Goal: Information Seeking & Learning: Compare options

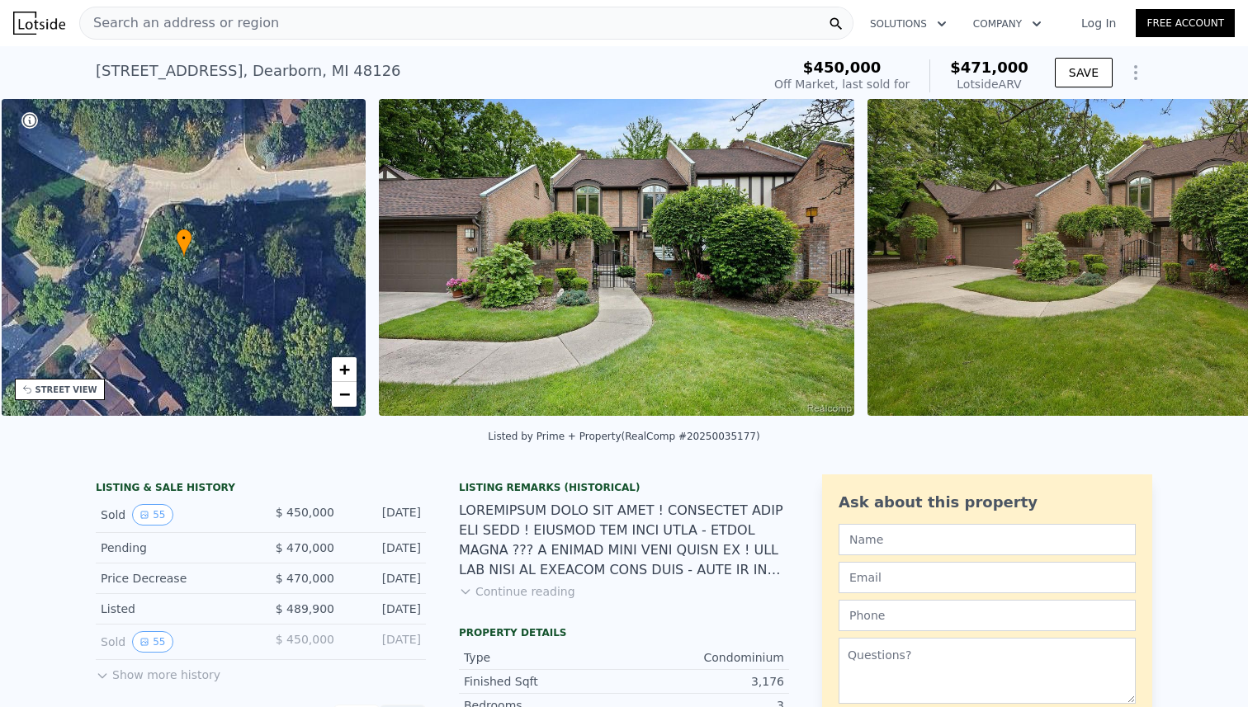
scroll to position [0, 384]
click at [624, 255] on img at bounding box center [615, 257] width 475 height 317
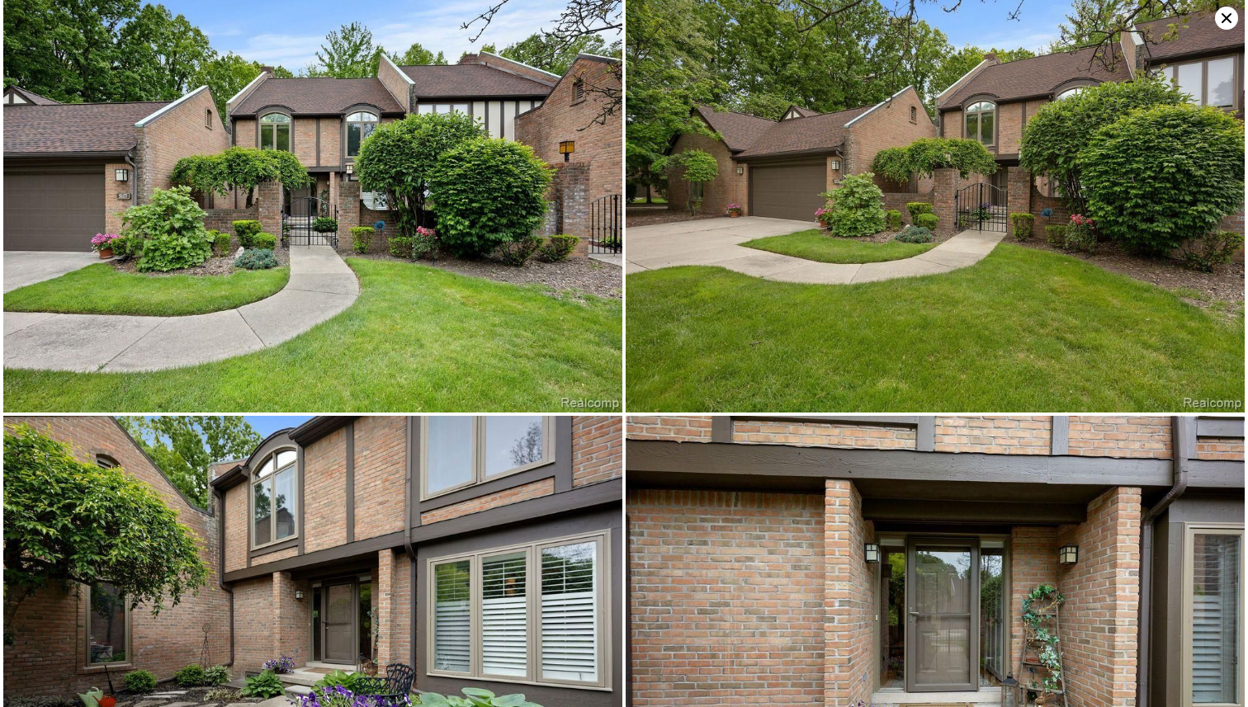
click at [855, 217] on img at bounding box center [935, 206] width 619 height 413
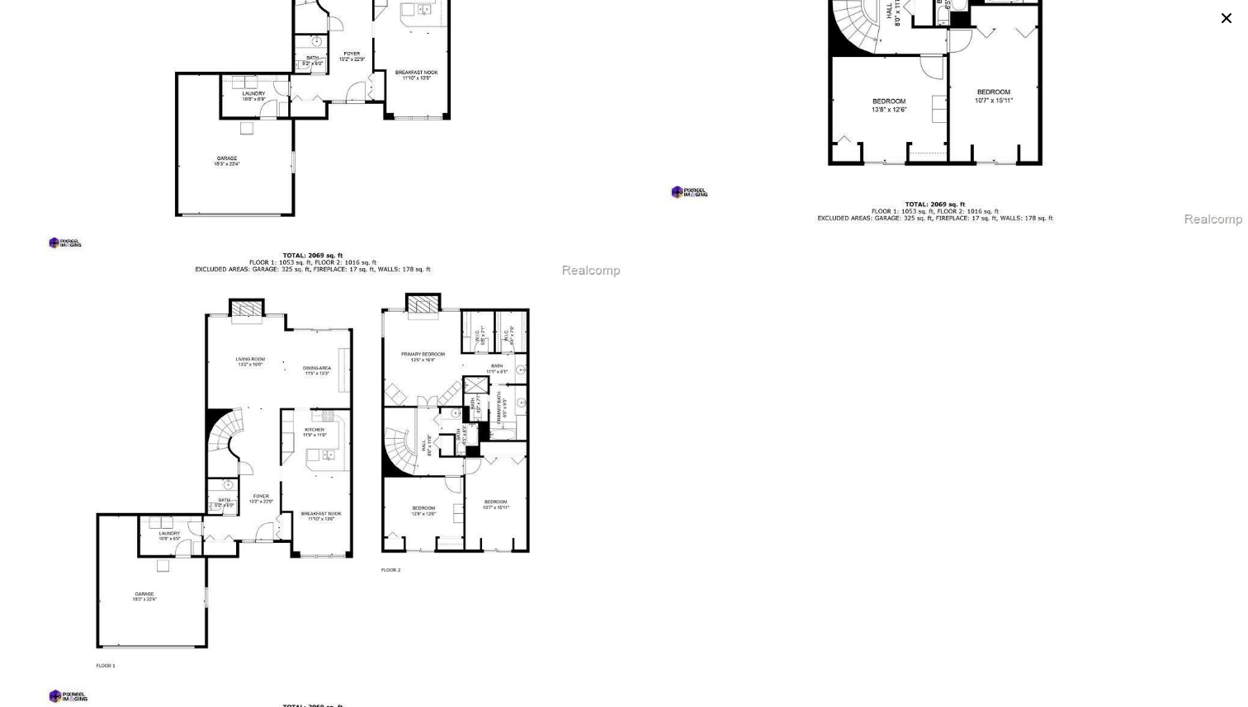
scroll to position [11168, 0]
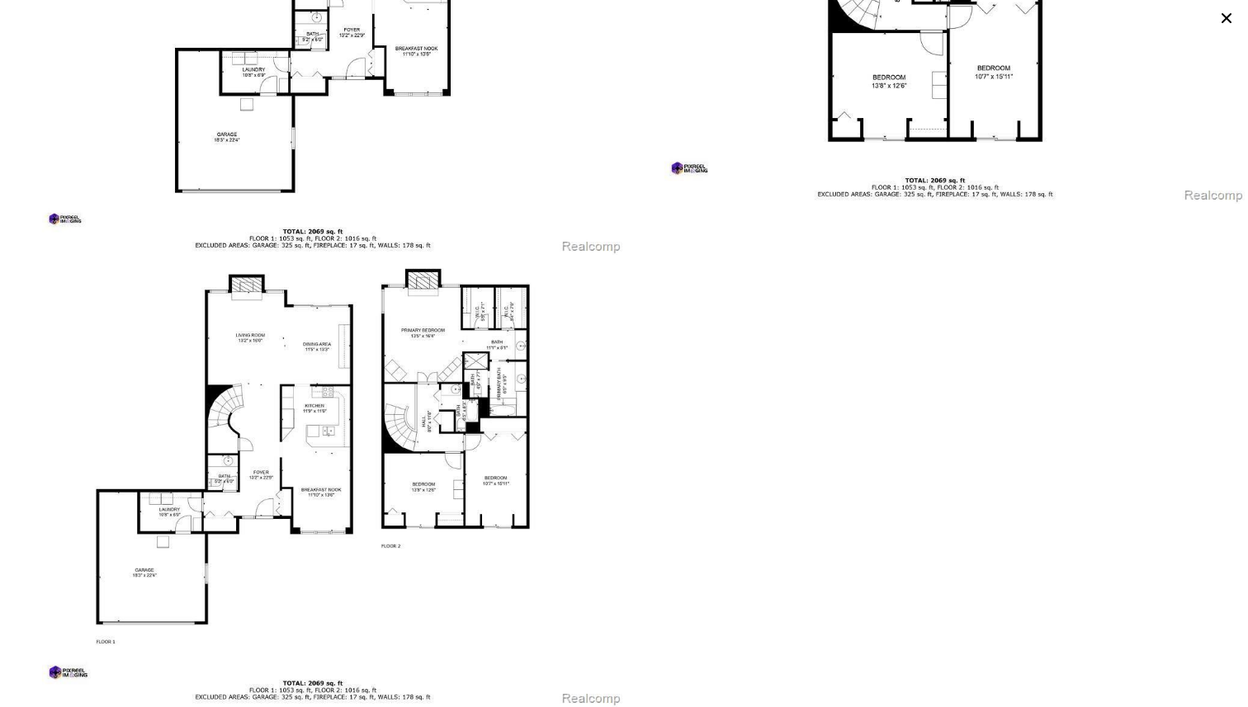
click at [1234, 17] on icon at bounding box center [1226, 18] width 23 height 23
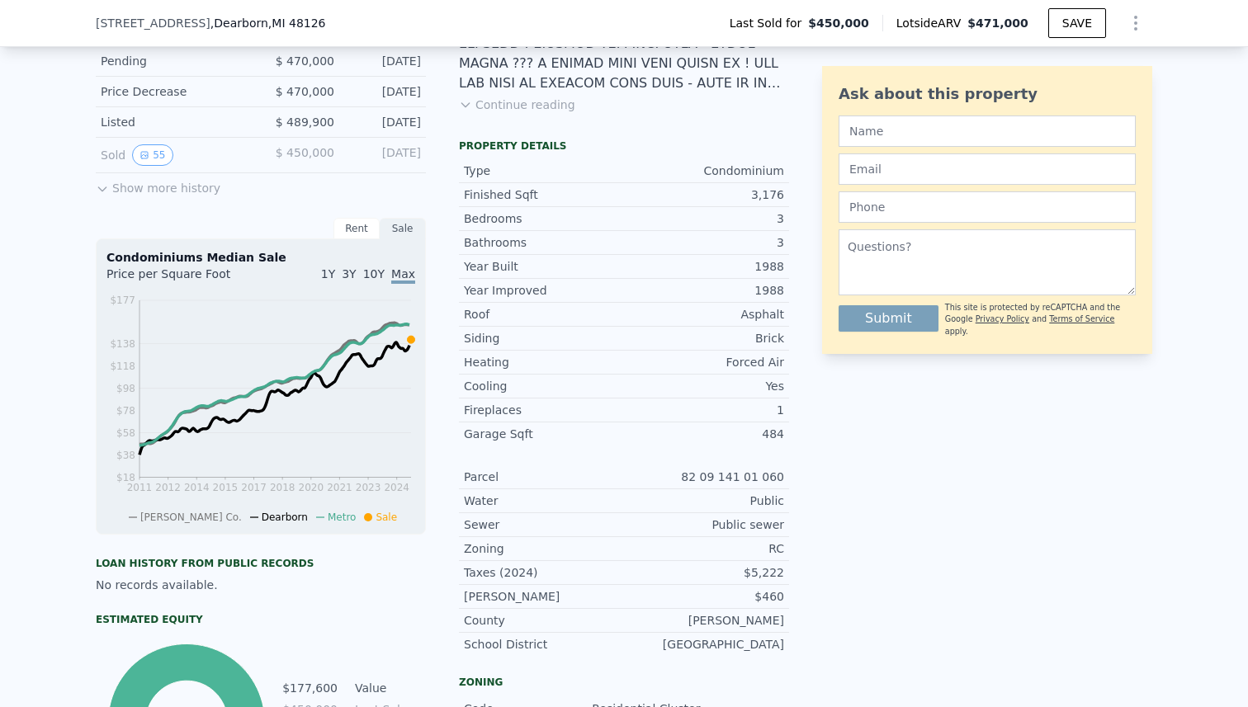
scroll to position [480, 0]
click at [773, 196] on div "3,176" at bounding box center [704, 196] width 160 height 17
click at [803, 200] on div "LISTING & SALE HISTORY Sold 55 $ 450,000 [DATE] Pending $ 470,000 [DATE] Price …" at bounding box center [624, 492] width 1056 height 1007
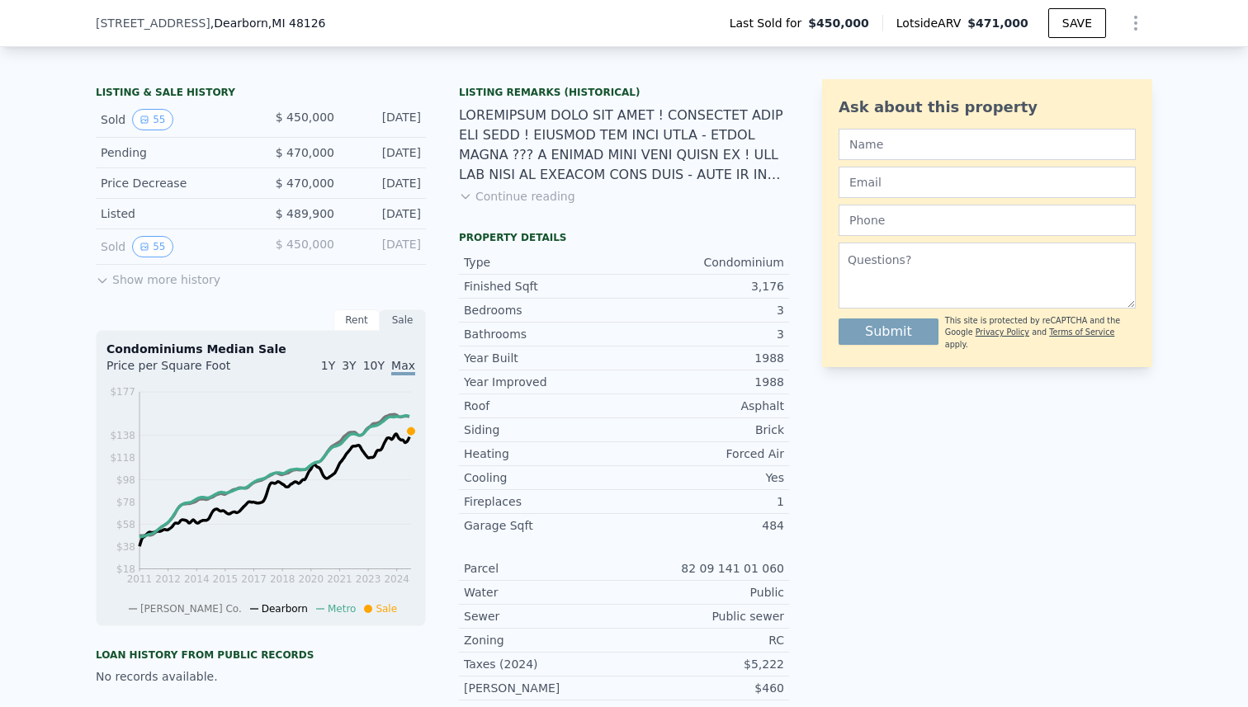
scroll to position [379, 0]
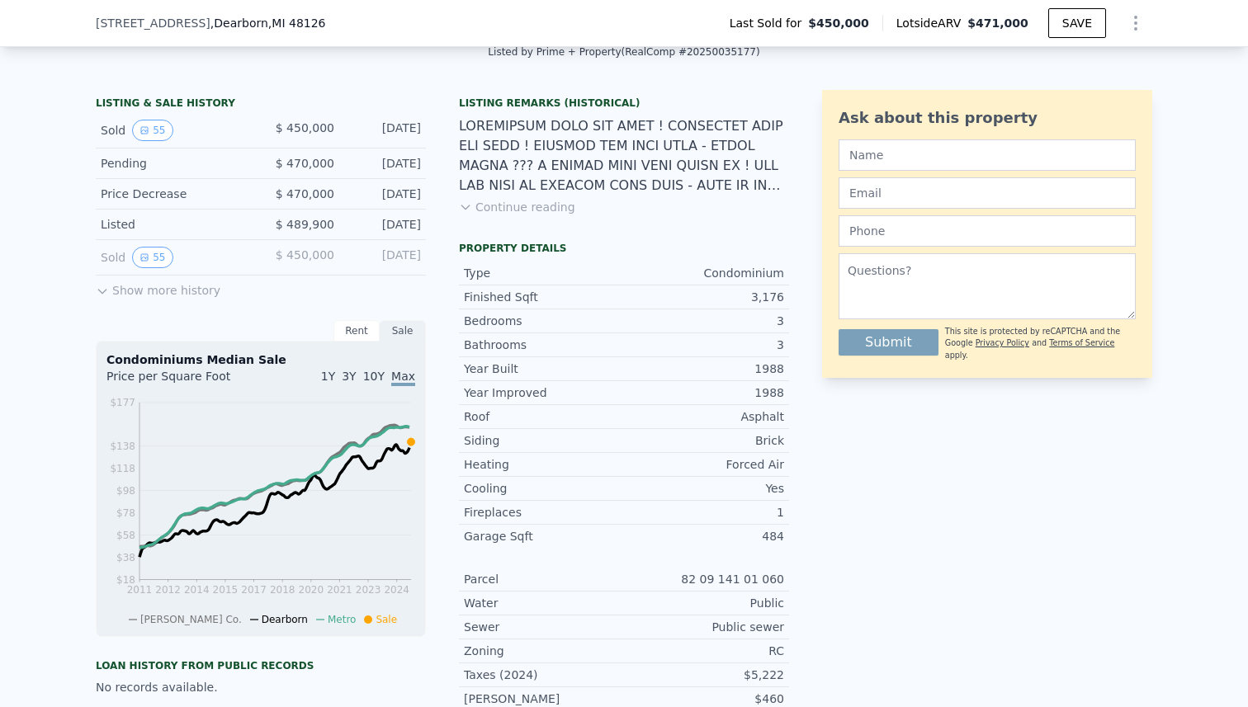
click at [135, 294] on button "Show more history" at bounding box center [158, 287] width 125 height 23
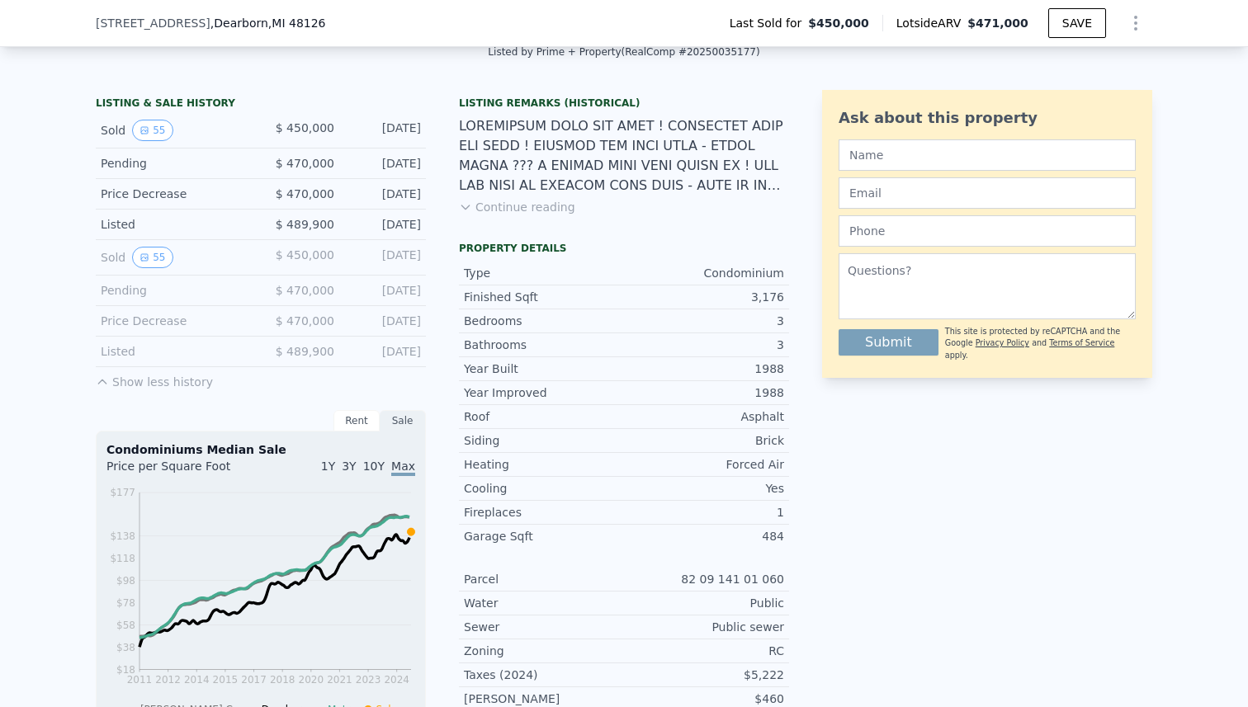
click at [324, 352] on span "$ 489,900" at bounding box center [305, 351] width 59 height 13
click at [448, 348] on div "LISTING & SALE HISTORY Sold 55 $ 450,000 [DATE] Pending $ 470,000 [DATE] Price …" at bounding box center [442, 593] width 693 height 1007
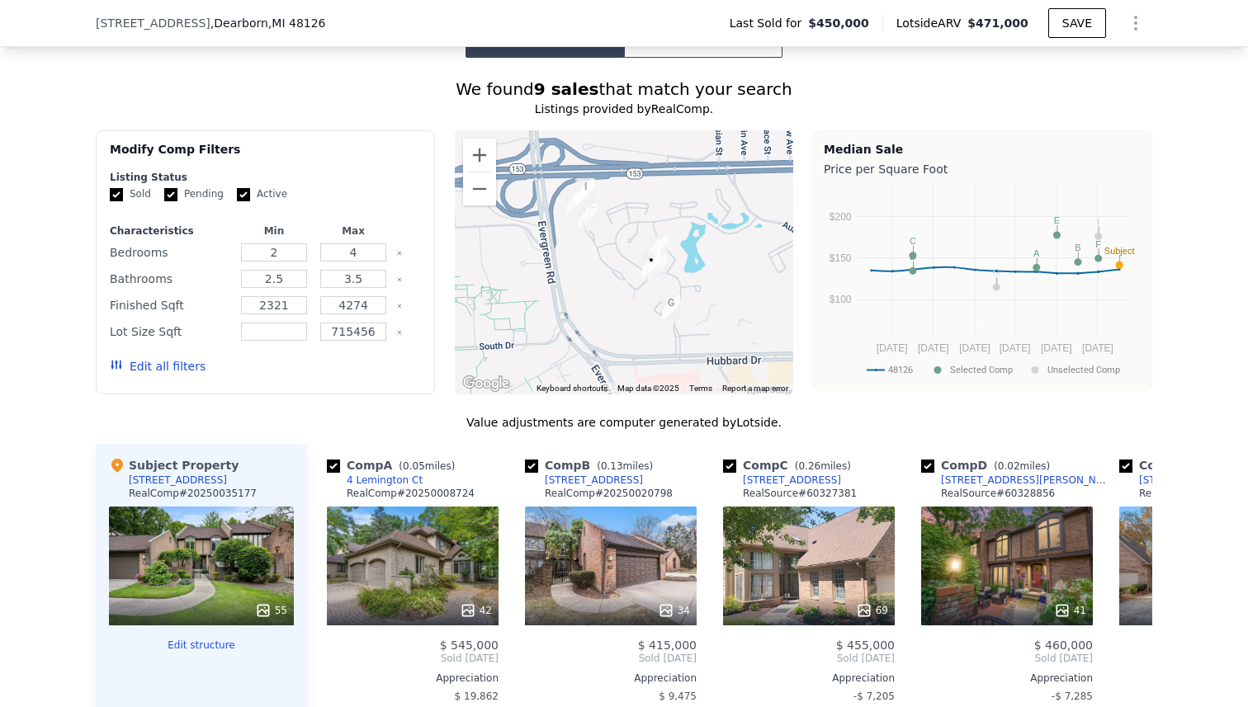
scroll to position [1586, 0]
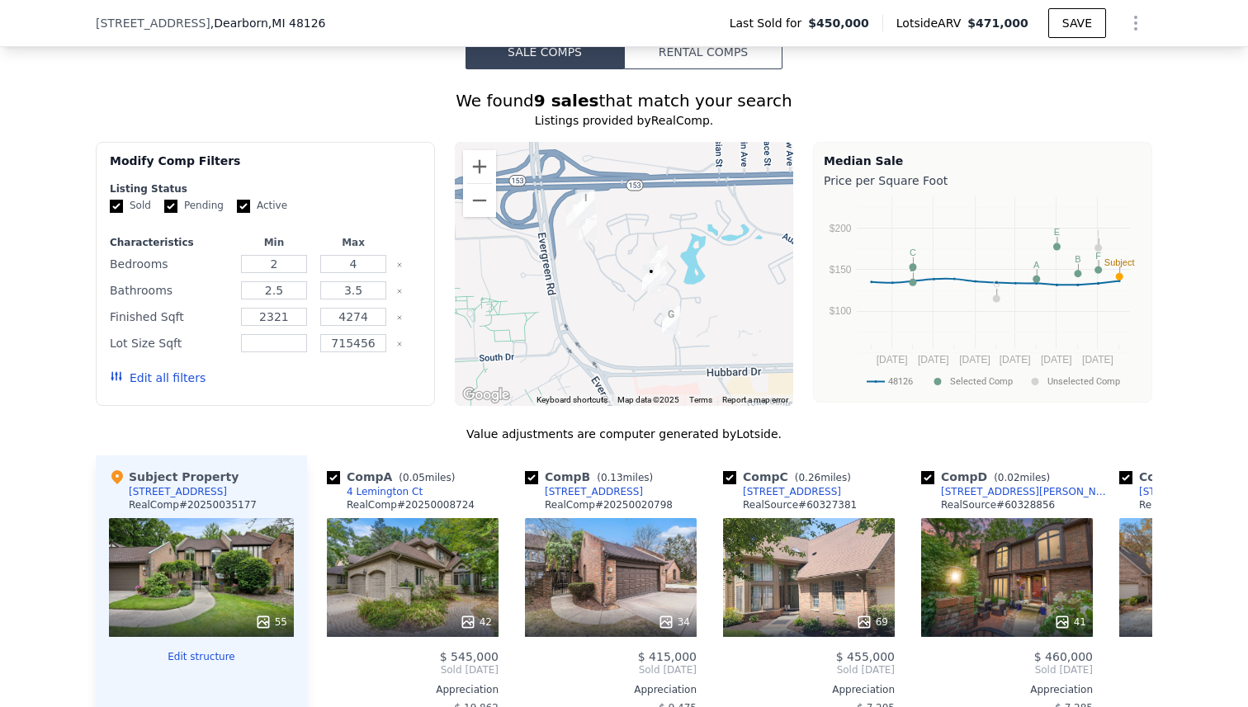
click at [673, 282] on div at bounding box center [624, 274] width 339 height 264
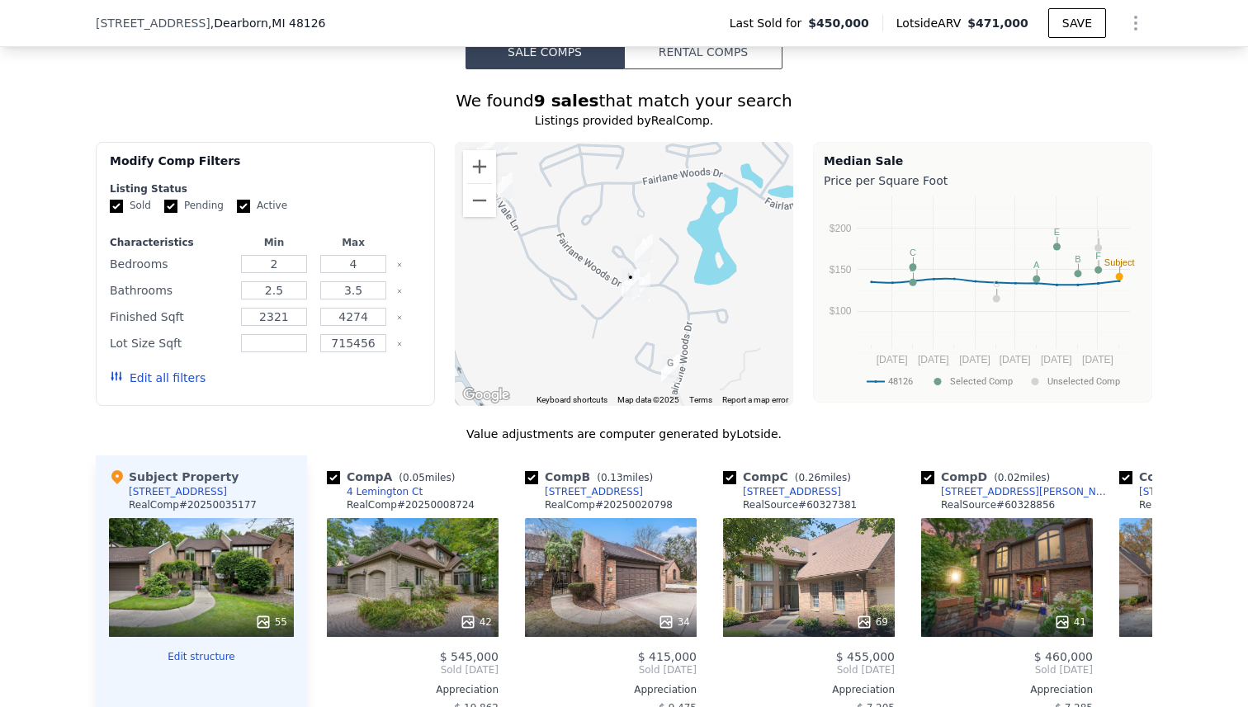
click at [668, 366] on img "5 Timberlane Ct" at bounding box center [670, 369] width 18 height 28
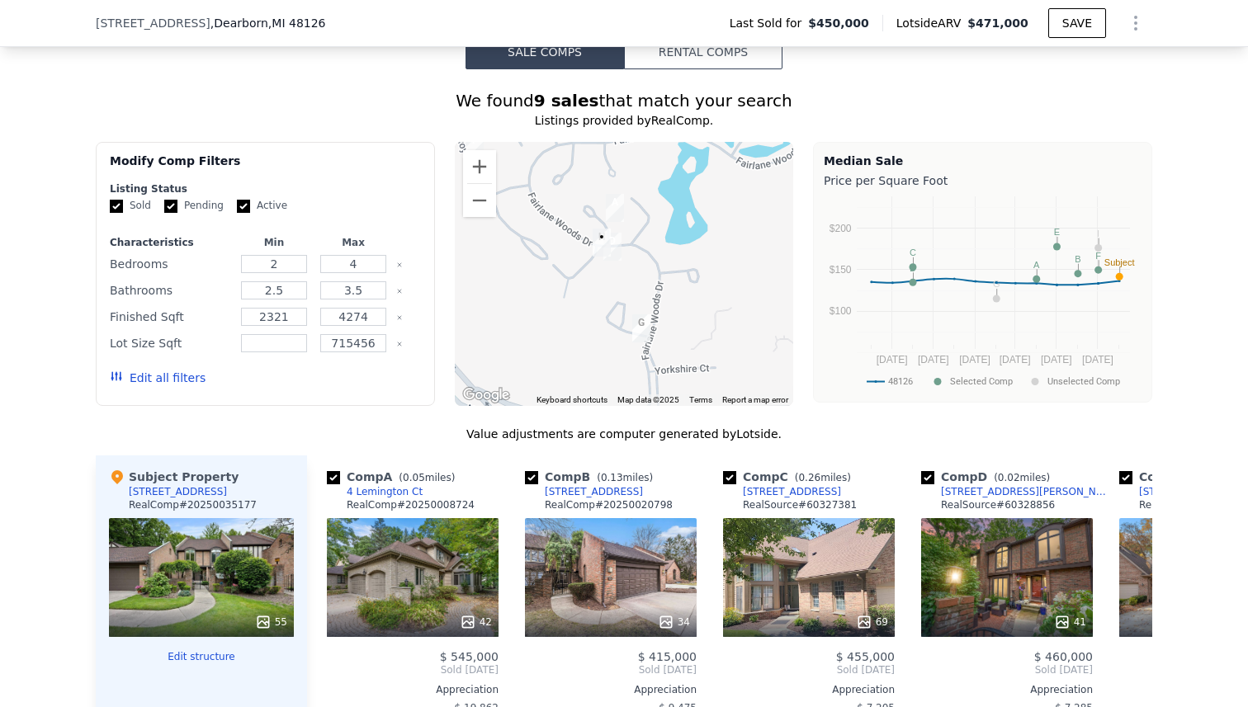
drag, startPoint x: 631, startPoint y: 342, endPoint x: 599, endPoint y: 301, distance: 51.2
click at [599, 301] on div at bounding box center [624, 274] width 339 height 264
click at [612, 267] on div at bounding box center [624, 274] width 339 height 264
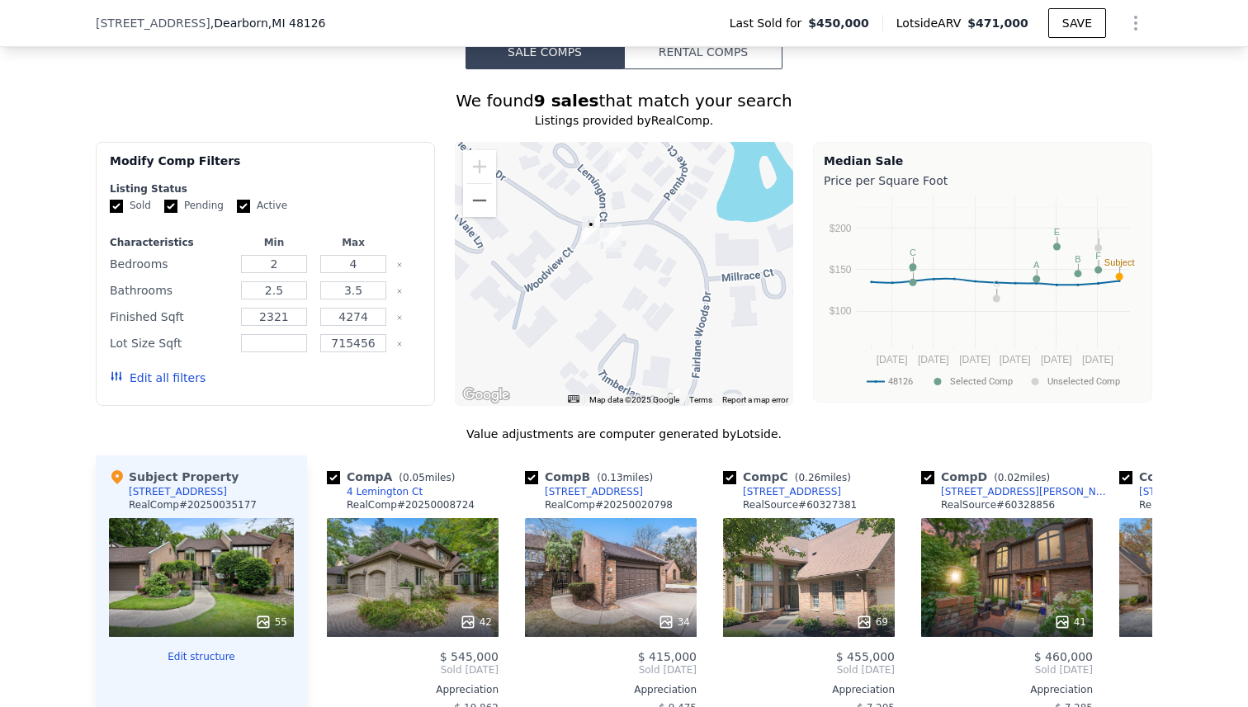
click at [614, 236] on img "5111 Fairlane Woods Dr" at bounding box center [612, 238] width 18 height 28
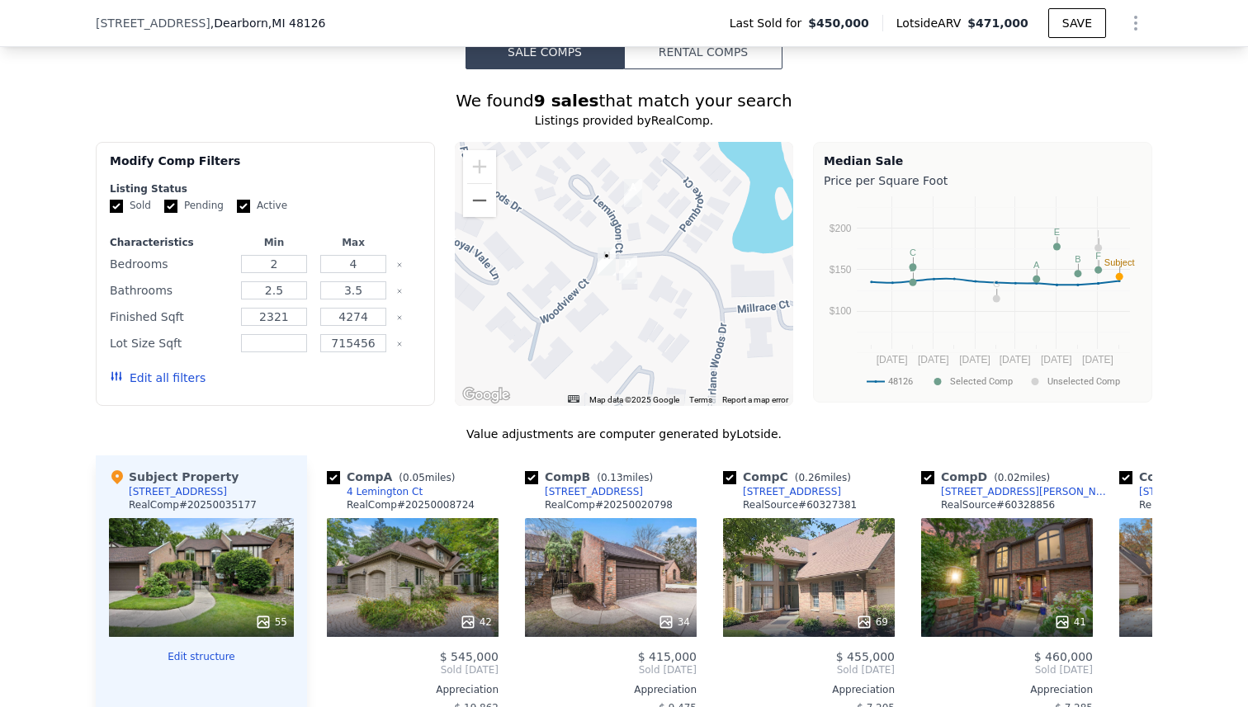
drag, startPoint x: 592, startPoint y: 272, endPoint x: 607, endPoint y: 305, distance: 36.5
click at [607, 305] on div at bounding box center [624, 274] width 339 height 264
click at [608, 254] on img "5117 Woodview Ct" at bounding box center [607, 262] width 18 height 28
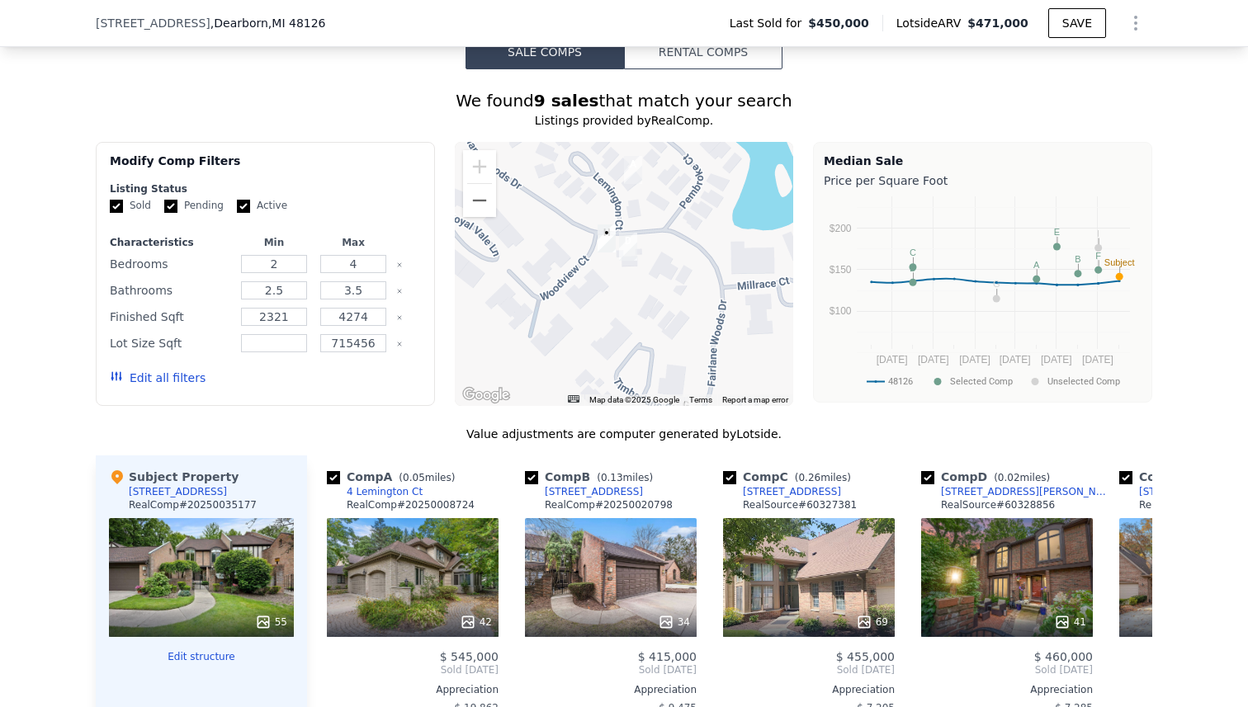
drag, startPoint x: 588, startPoint y: 324, endPoint x: 588, endPoint y: 285, distance: 39.6
click at [588, 285] on div at bounding box center [624, 274] width 339 height 264
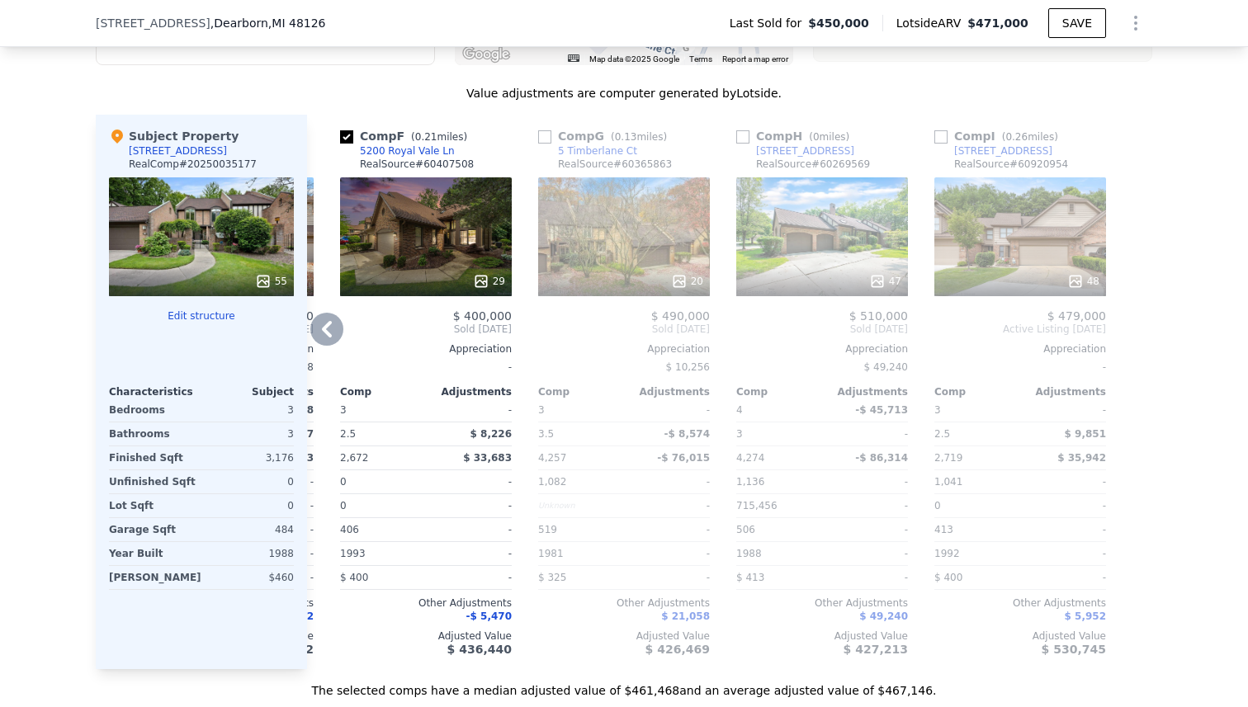
scroll to position [1918, 0]
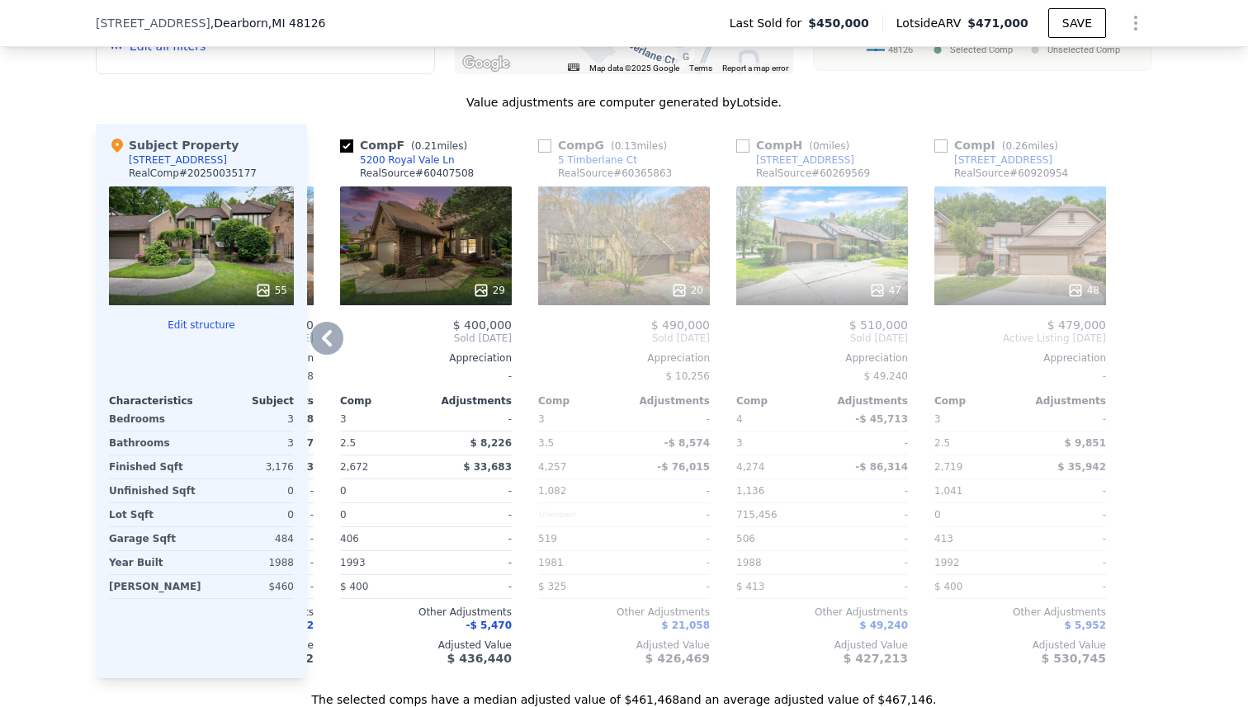
click at [744, 144] on input "checkbox" at bounding box center [742, 145] width 13 height 13
checkbox input "true"
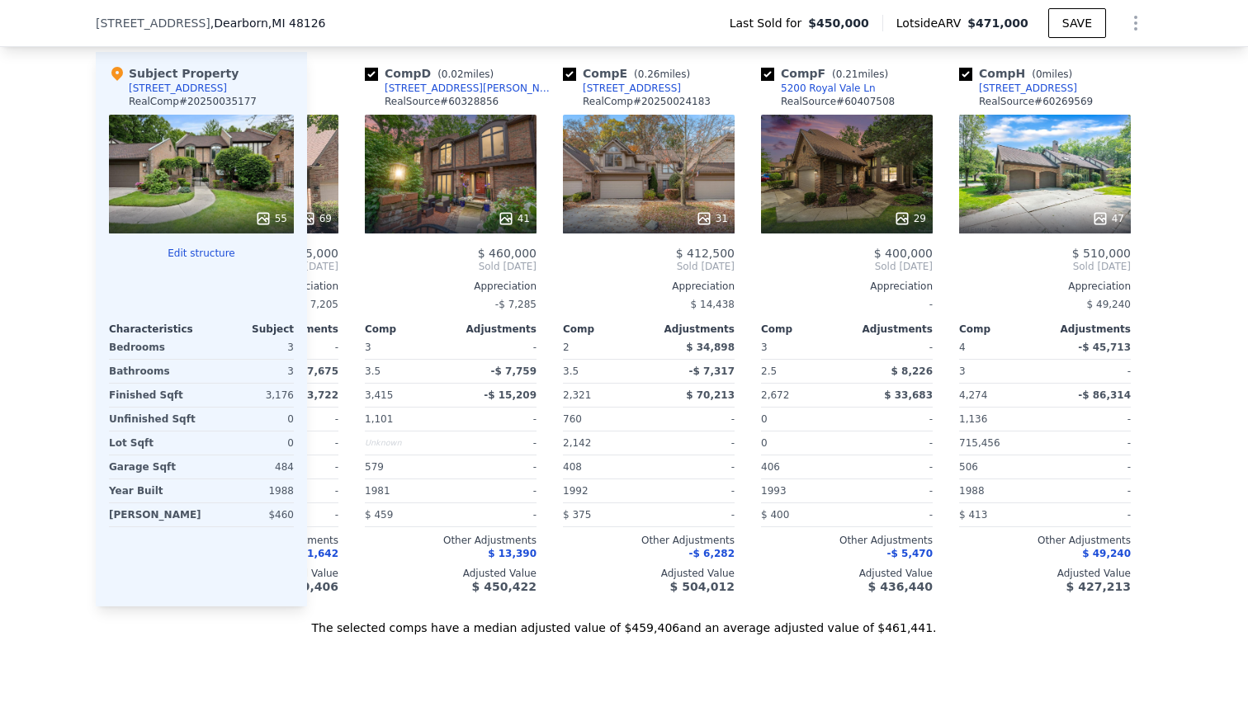
scroll to position [0, 977]
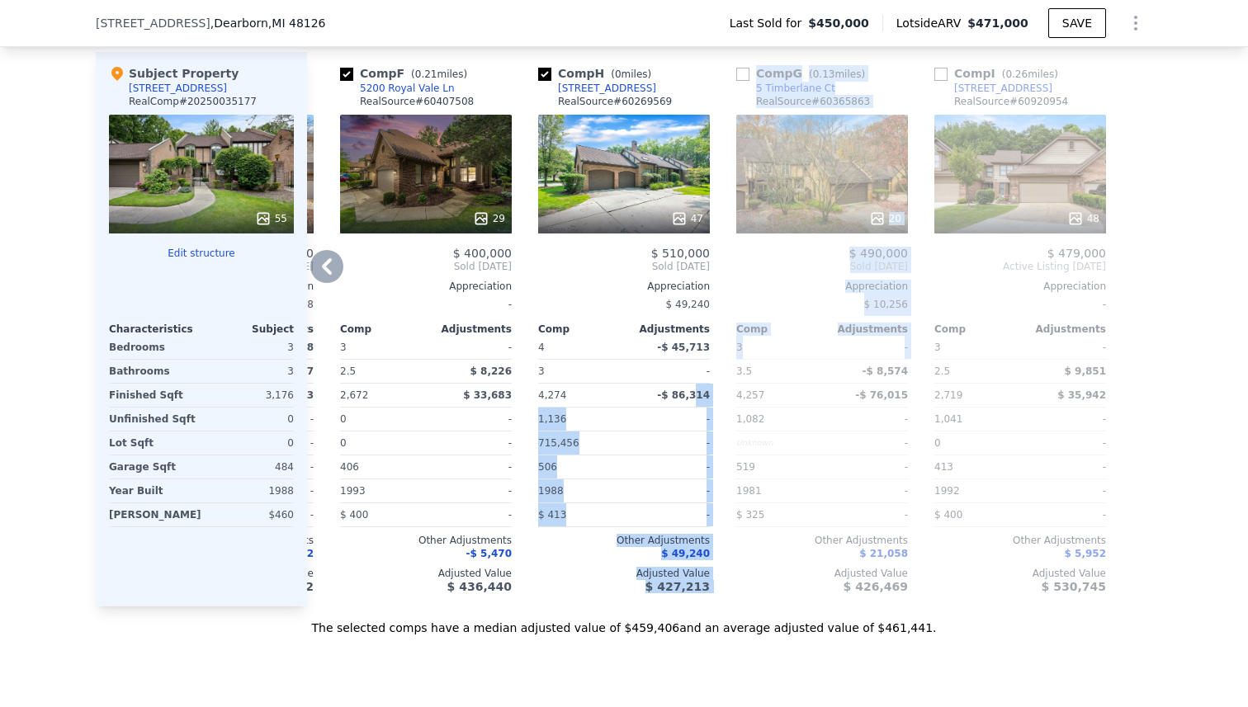
drag, startPoint x: 697, startPoint y: 392, endPoint x: 732, endPoint y: 364, distance: 45.2
click at [732, 364] on div "Comp A ( 0.05 miles) 4 Lemington Ct RealComp # 20250008724 42 $ 545,000 Sold [D…" at bounding box center [729, 329] width 845 height 555
click at [728, 326] on div "Comp A ( 0.05 miles) 4 Lemington Ct RealComp # 20250008724 42 $ 545,000 Sold [D…" at bounding box center [729, 329] width 845 height 555
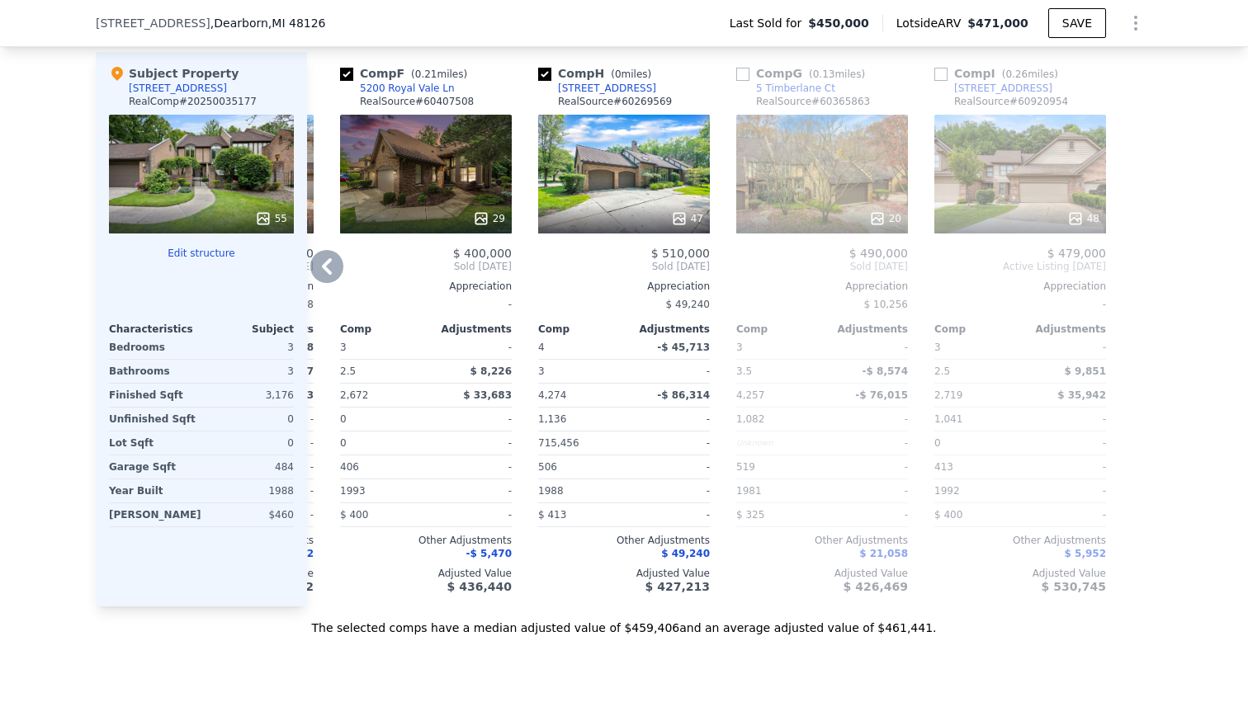
click at [742, 75] on input "checkbox" at bounding box center [742, 74] width 13 height 13
checkbox input "true"
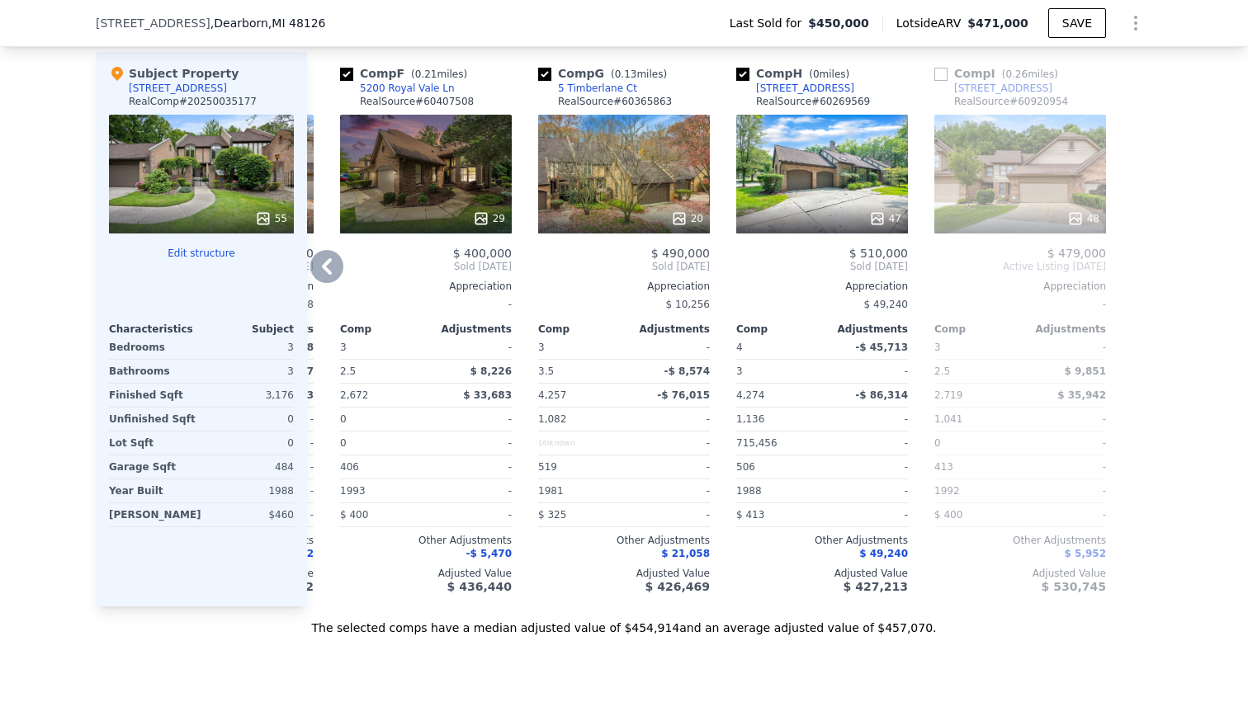
click at [798, 183] on div "47" at bounding box center [822, 174] width 172 height 119
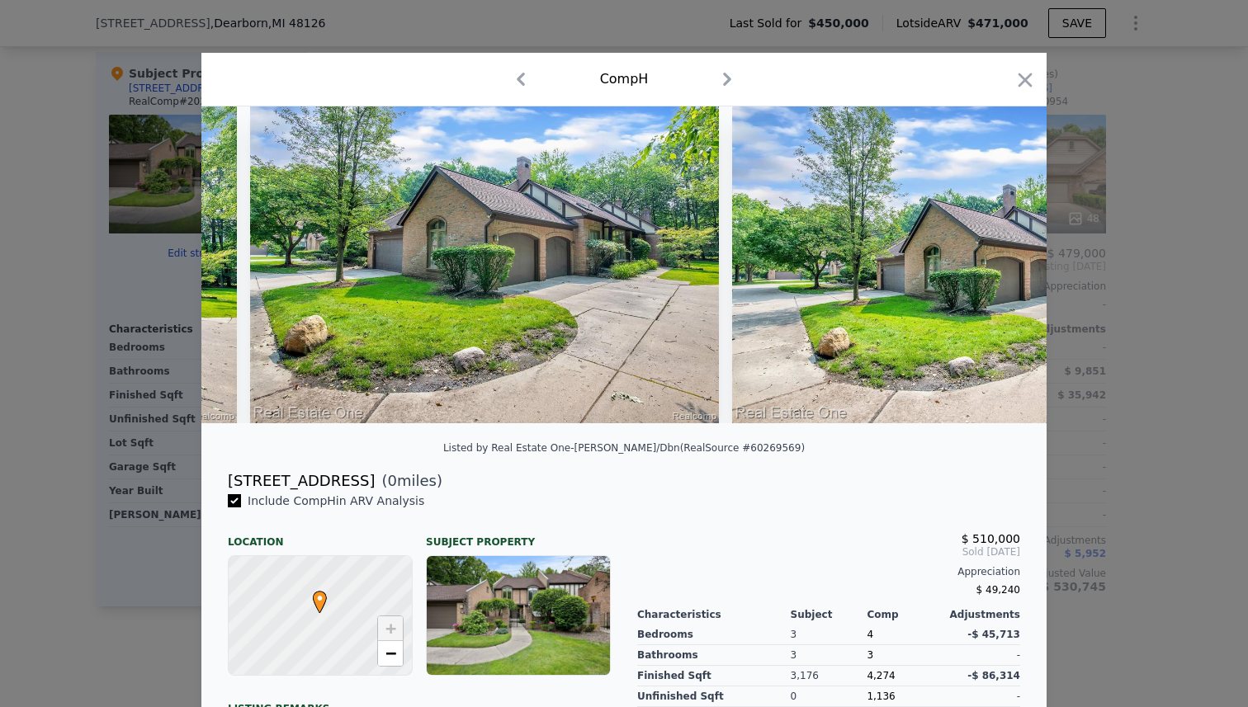
click at [300, 480] on div "[STREET_ADDRESS]" at bounding box center [301, 481] width 147 height 23
copy div "[STREET_ADDRESS]"
click at [22, 324] on div at bounding box center [624, 353] width 1248 height 707
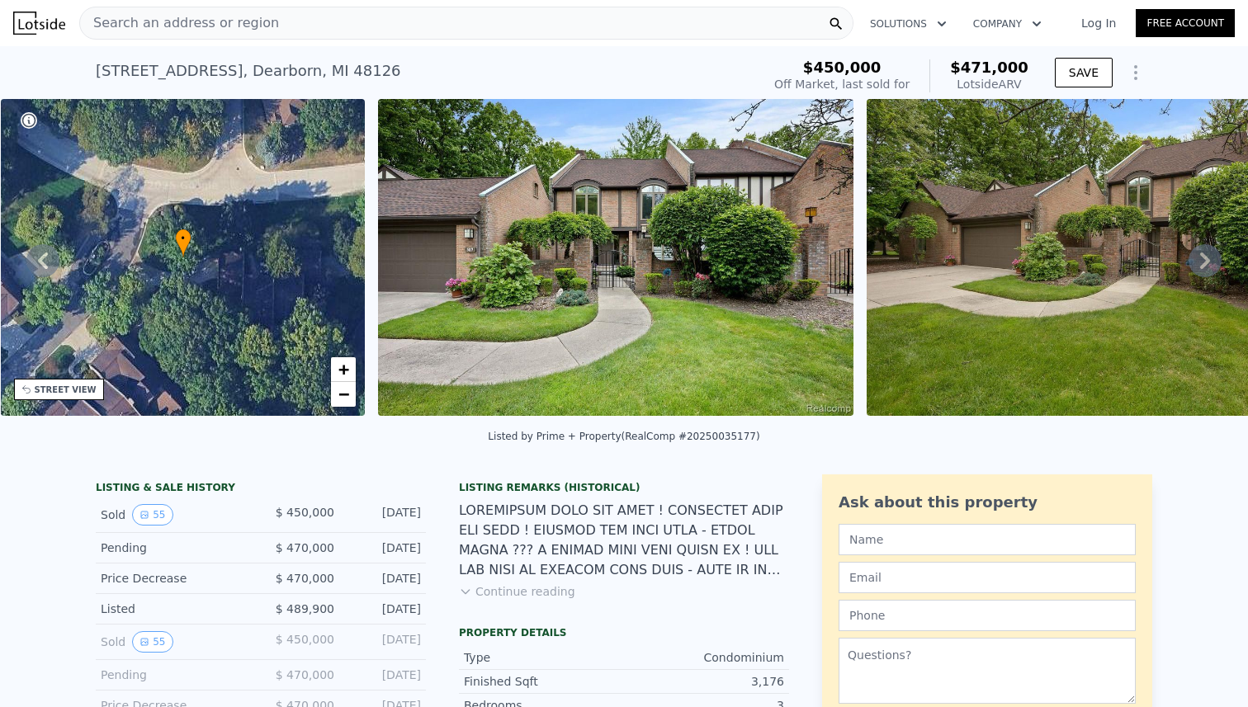
click at [276, 17] on div "Search an address or region" at bounding box center [466, 23] width 774 height 33
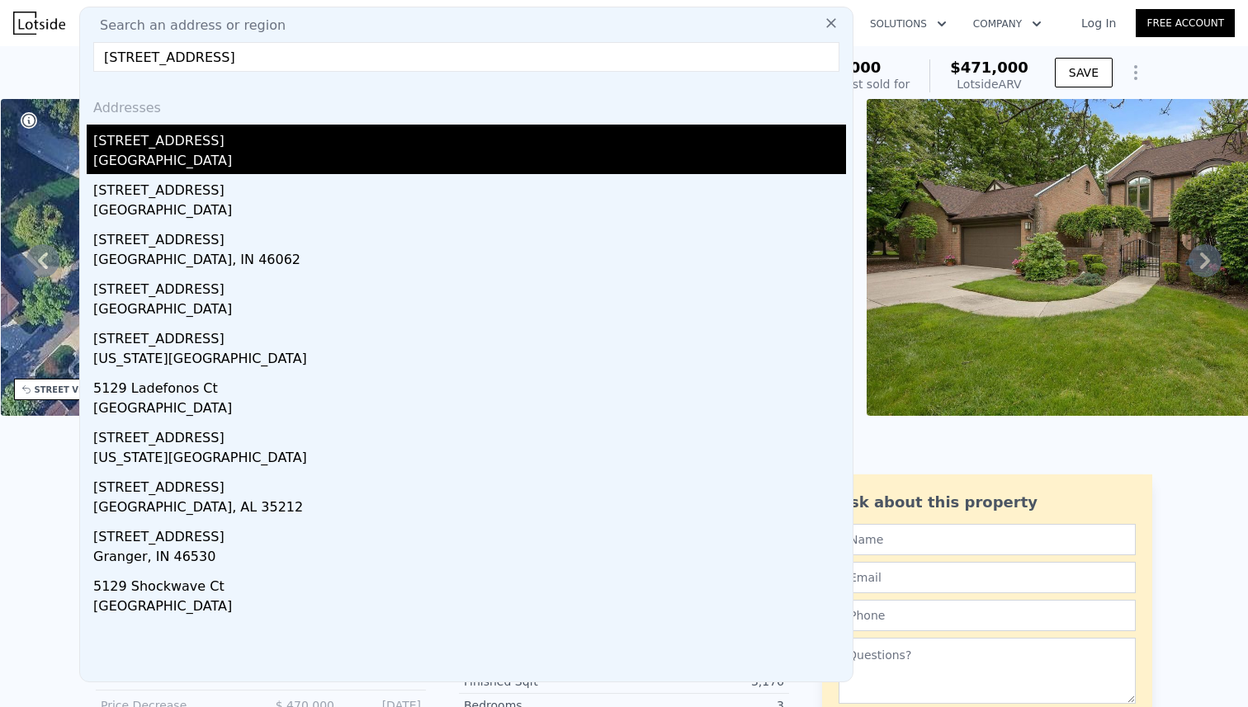
type input "[STREET_ADDRESS]"
click at [220, 146] on div "[STREET_ADDRESS]" at bounding box center [469, 138] width 753 height 26
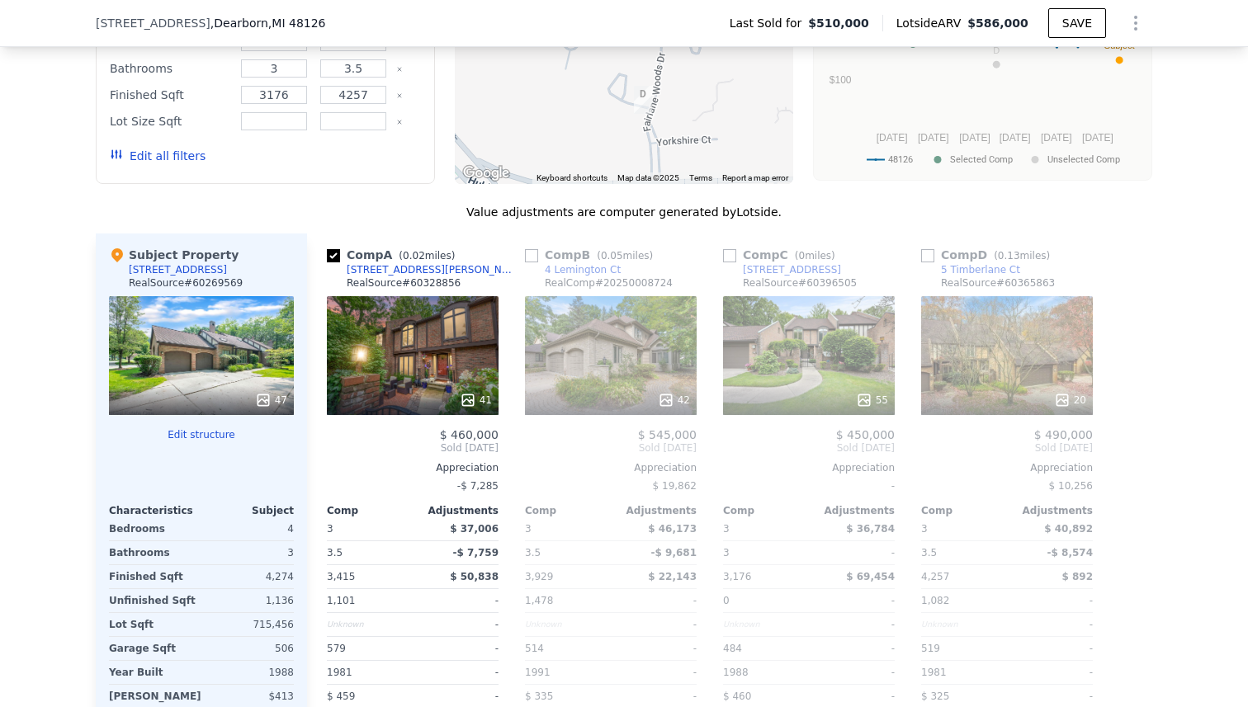
scroll to position [1985, 0]
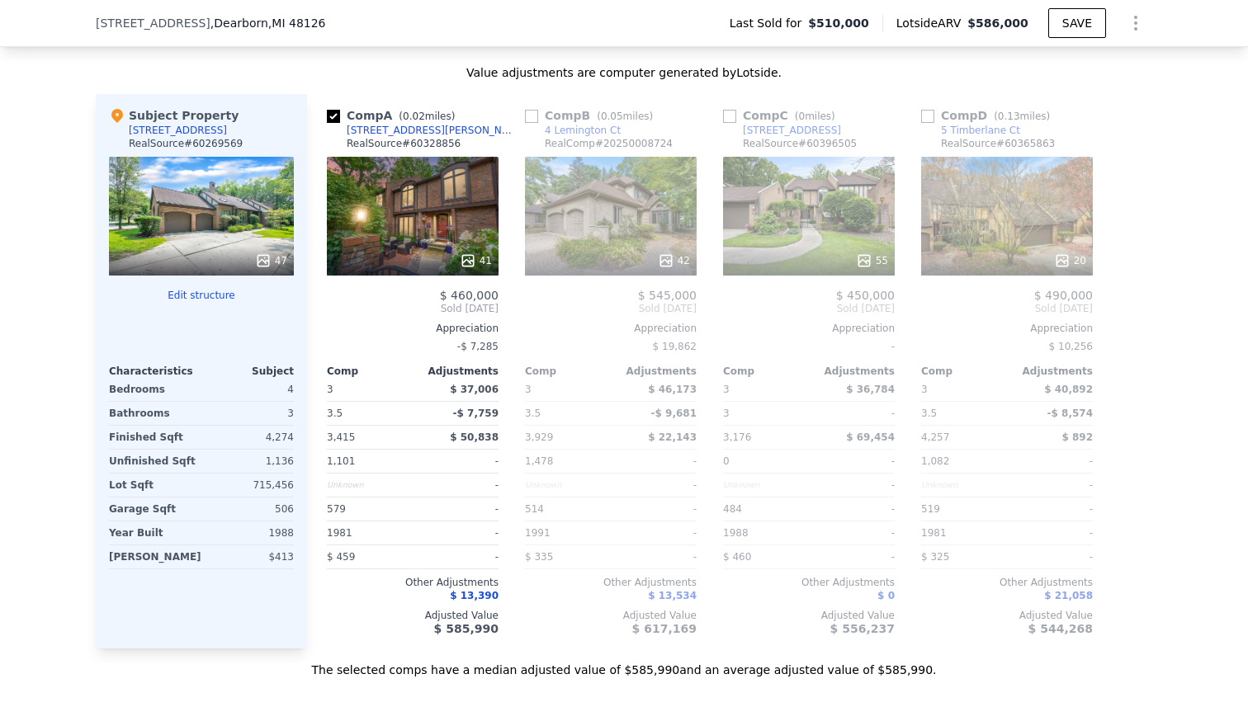
click at [533, 116] on input "checkbox" at bounding box center [531, 116] width 13 height 13
checkbox input "true"
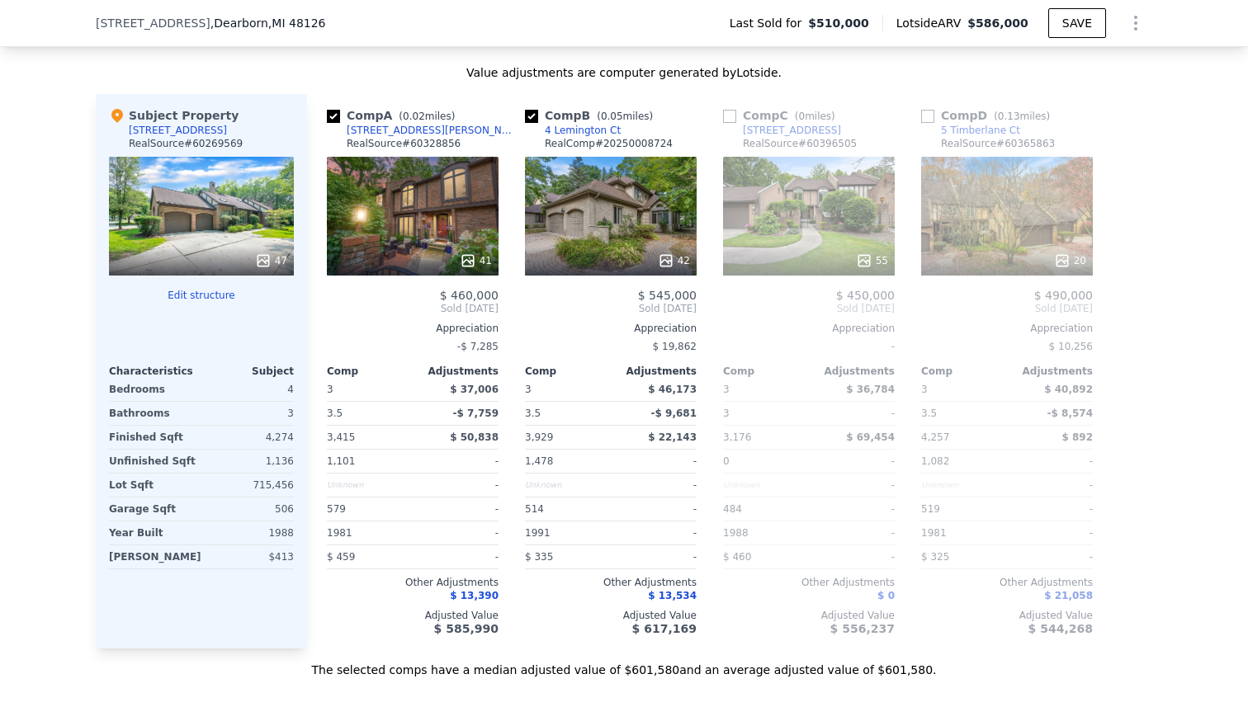
click at [726, 117] on input "checkbox" at bounding box center [729, 116] width 13 height 13
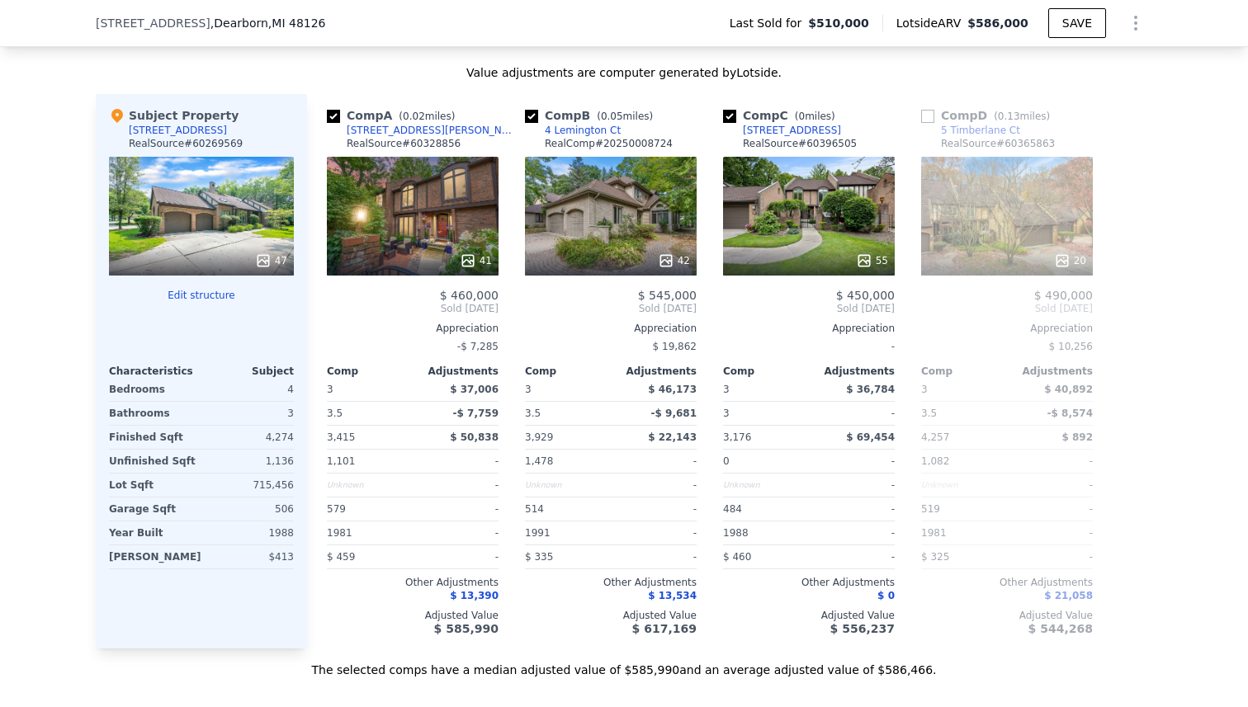
click at [726, 117] on input "checkbox" at bounding box center [729, 116] width 13 height 13
checkbox input "false"
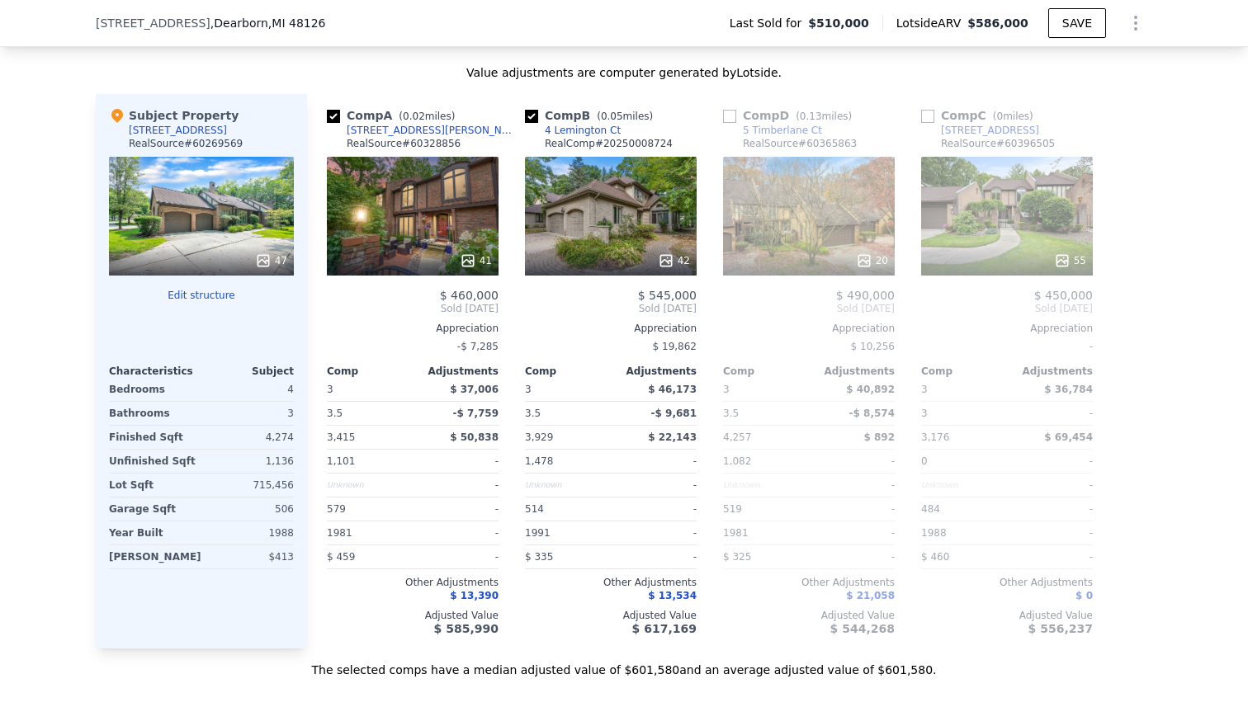
click at [726, 117] on input "checkbox" at bounding box center [729, 116] width 13 height 13
checkbox input "true"
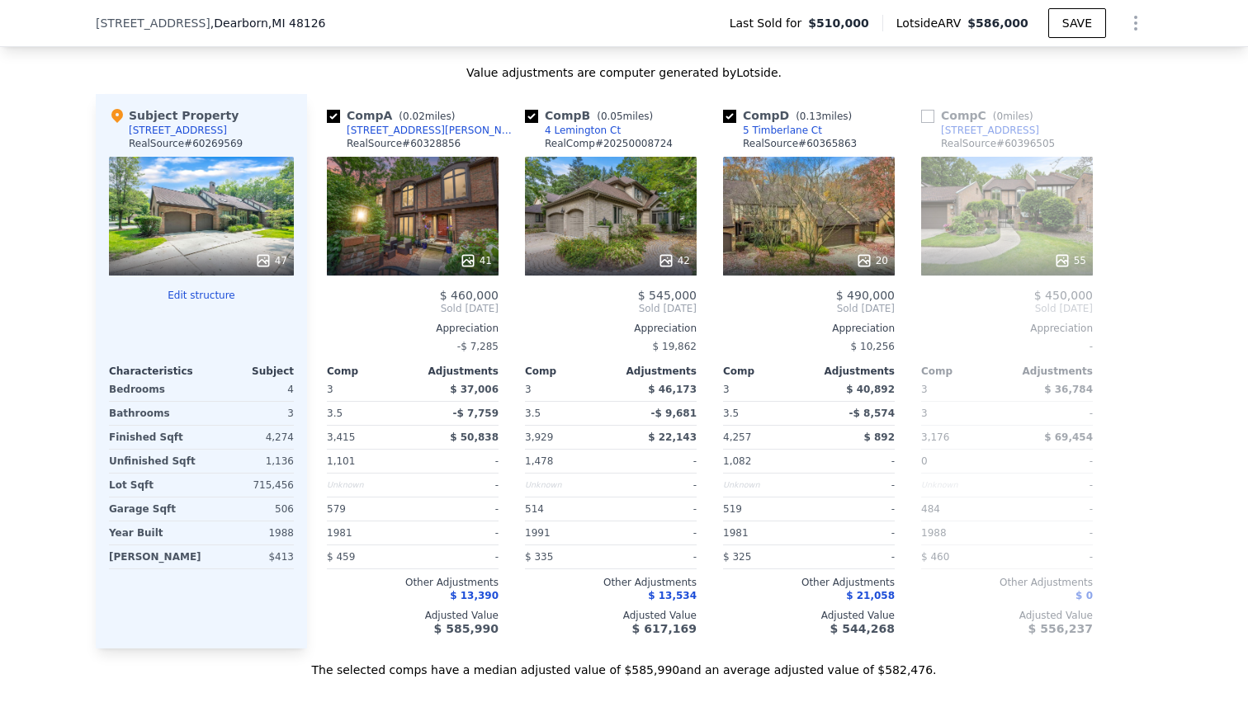
click at [527, 111] on input "checkbox" at bounding box center [531, 116] width 13 height 13
checkbox input "false"
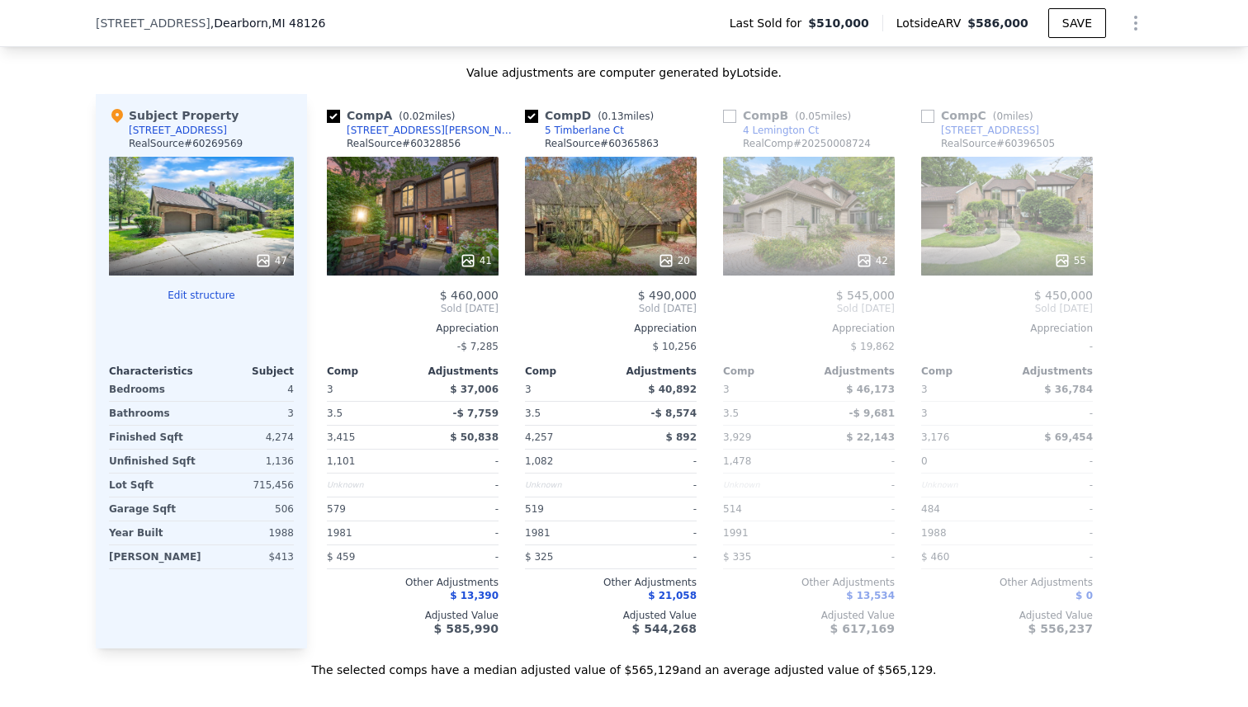
click at [527, 111] on input "checkbox" at bounding box center [531, 116] width 13 height 13
checkbox input "false"
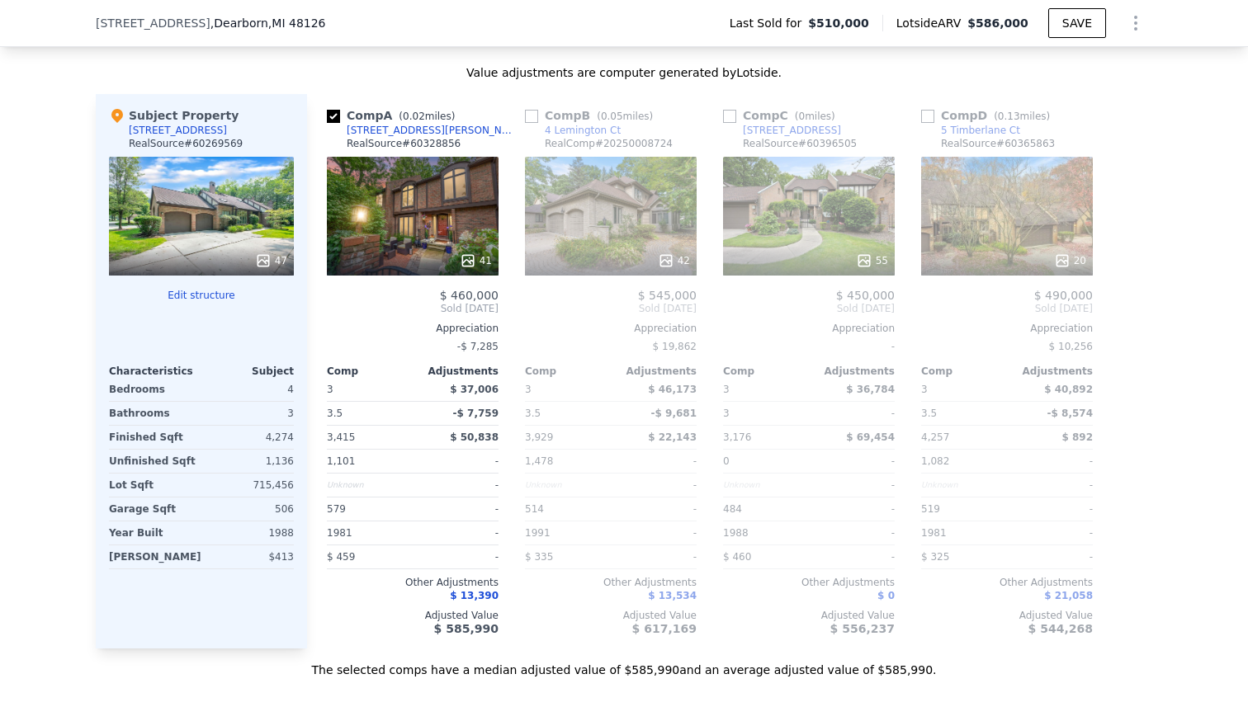
click at [531, 116] on input "checkbox" at bounding box center [531, 116] width 13 height 13
checkbox input "true"
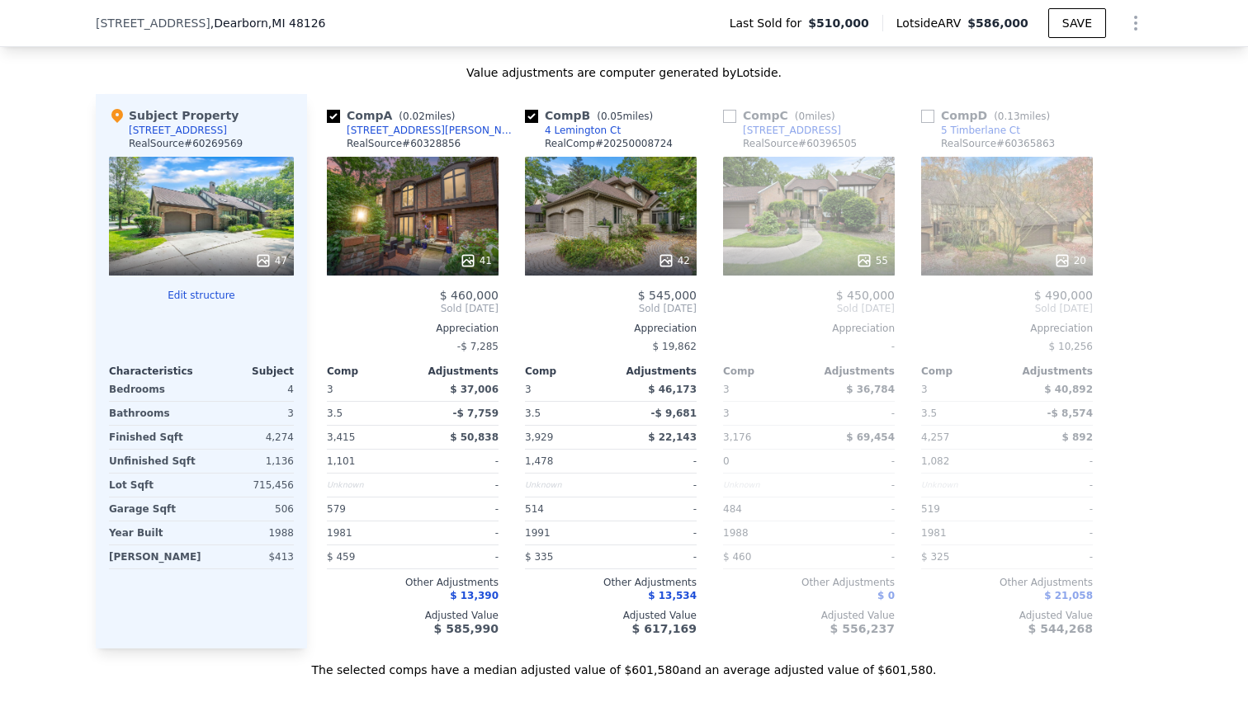
click at [725, 115] on input "checkbox" at bounding box center [729, 116] width 13 height 13
checkbox input "true"
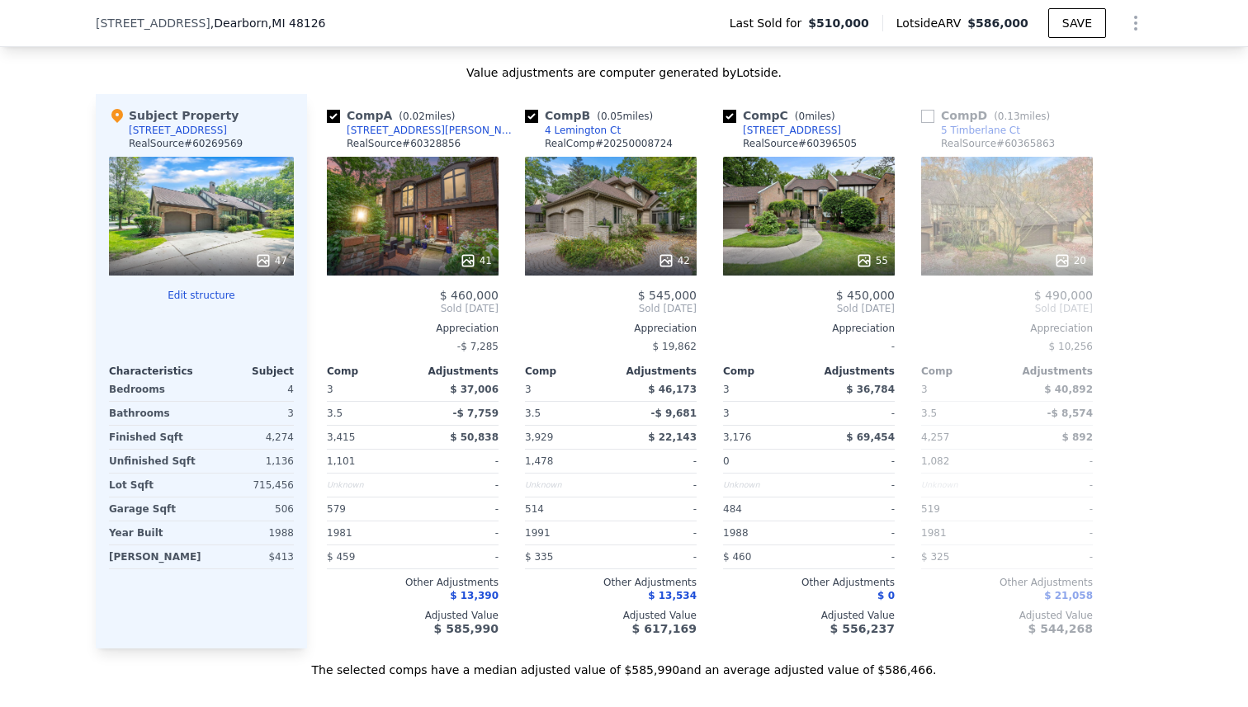
click at [929, 117] on input "checkbox" at bounding box center [927, 116] width 13 height 13
checkbox input "true"
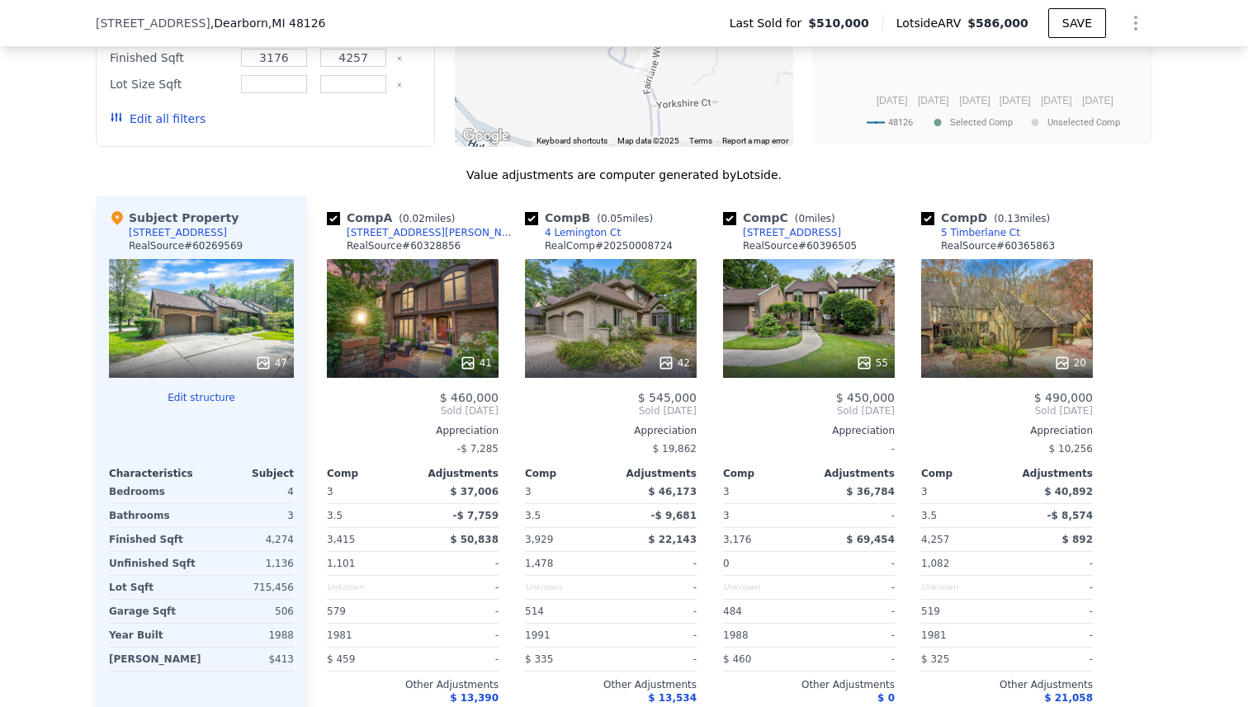
scroll to position [1846, 0]
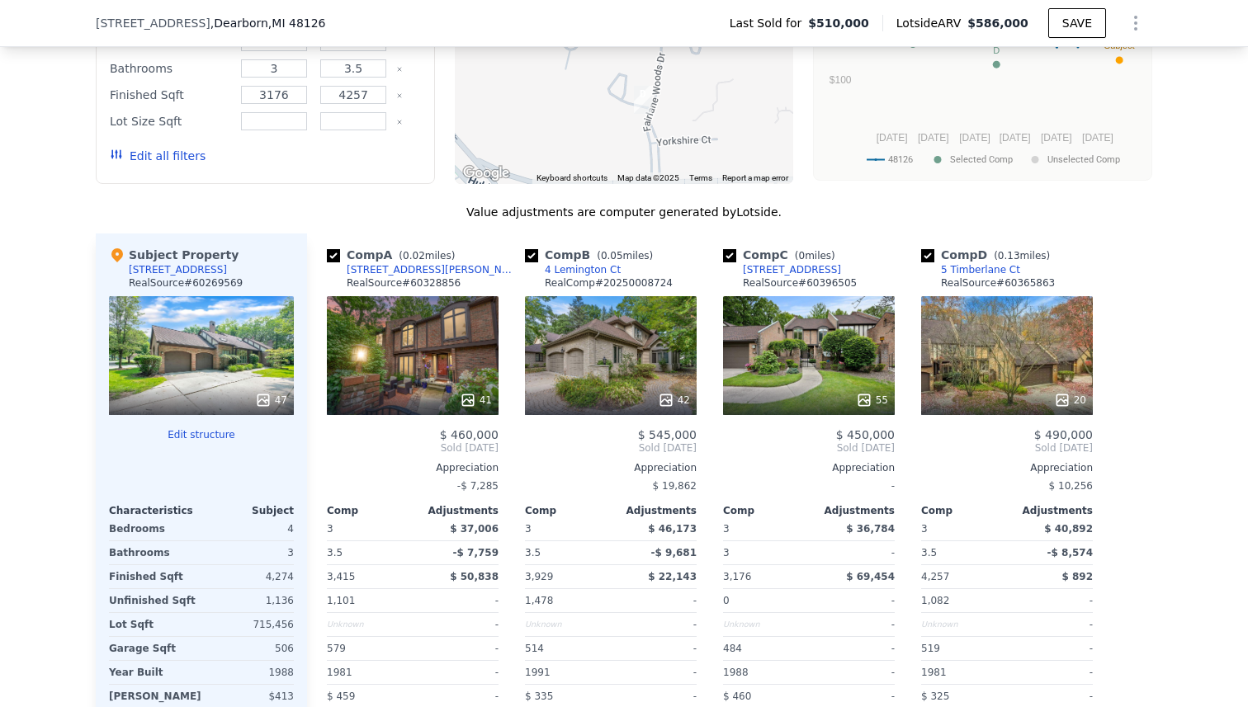
click at [205, 337] on div "47" at bounding box center [201, 355] width 185 height 119
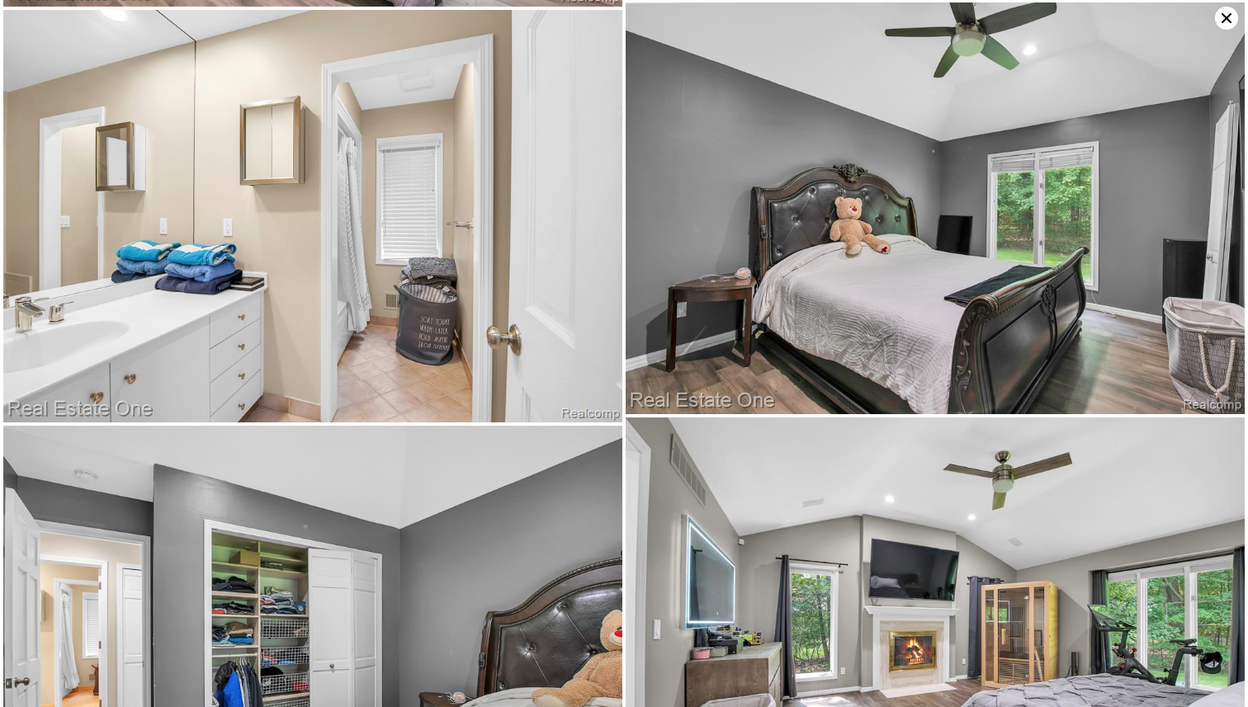
scroll to position [5816, 0]
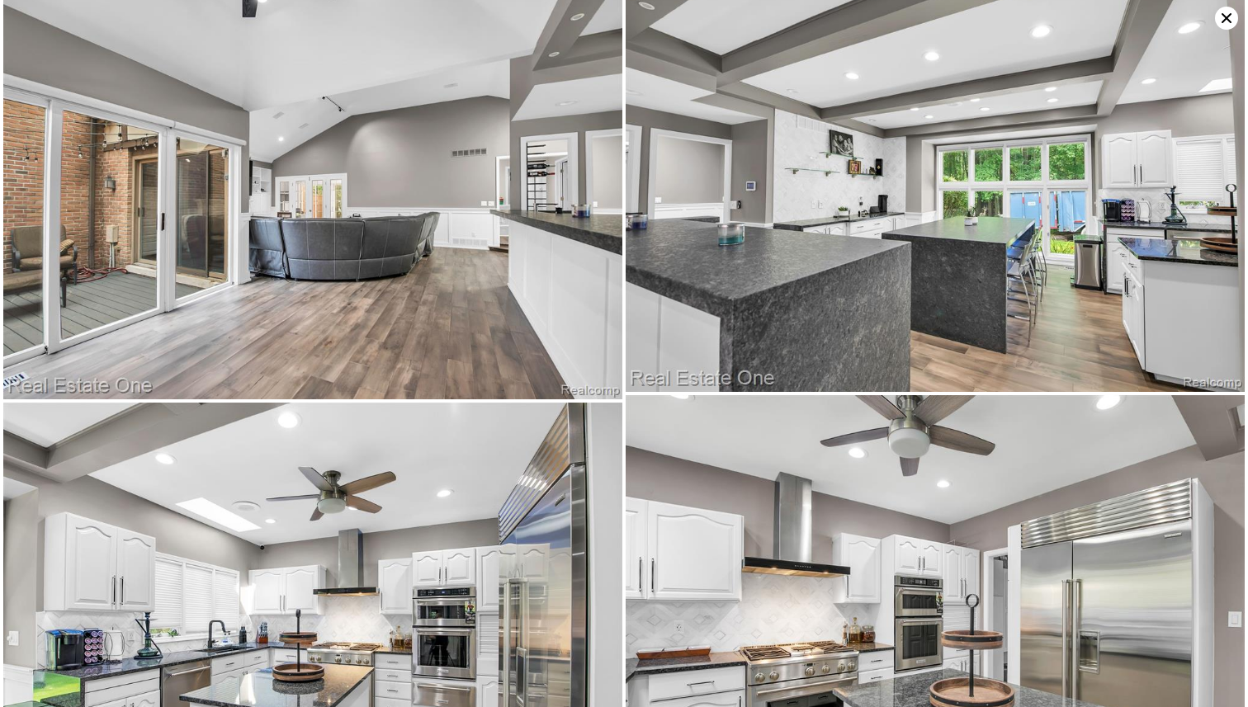
scroll to position [3750, 0]
